Goal: Task Accomplishment & Management: Complete application form

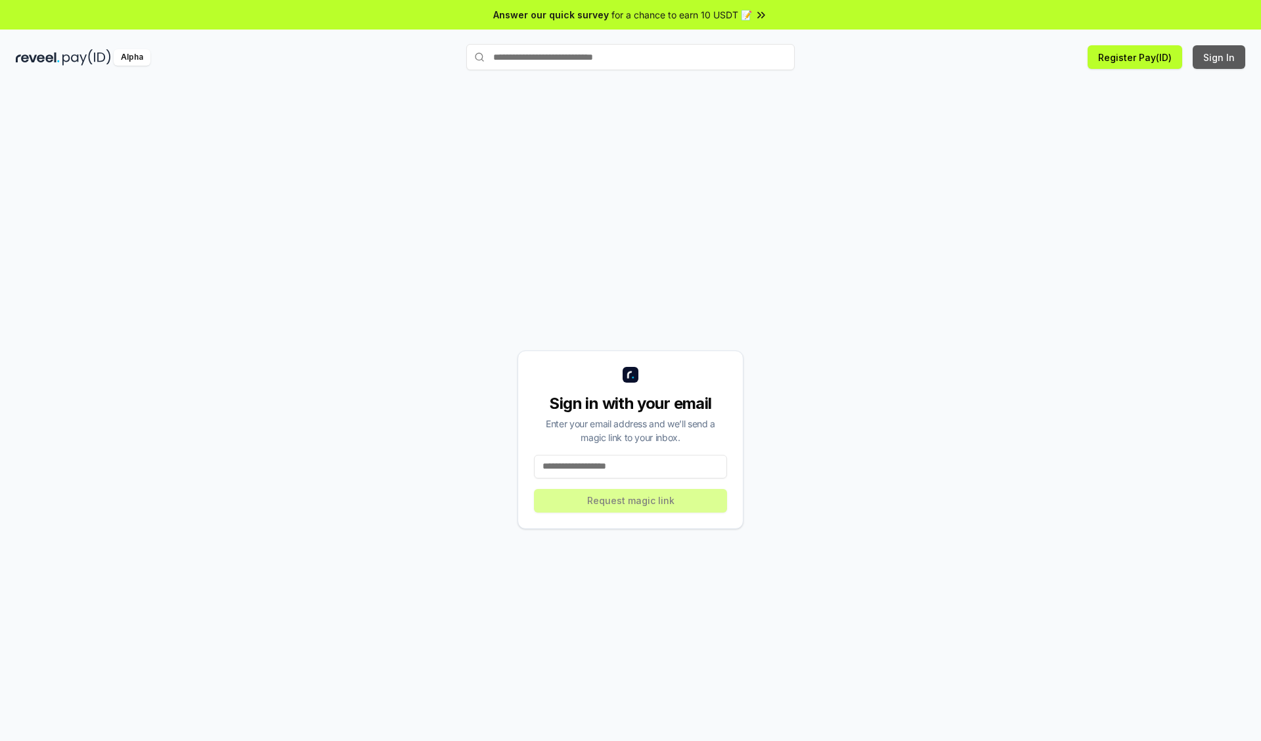
click at [1219, 57] on button "Sign In" at bounding box center [1218, 57] width 53 height 24
type input "**********"
click at [630, 500] on button "Request magic link" at bounding box center [630, 501] width 193 height 24
